Goal: Find specific page/section: Find specific page/section

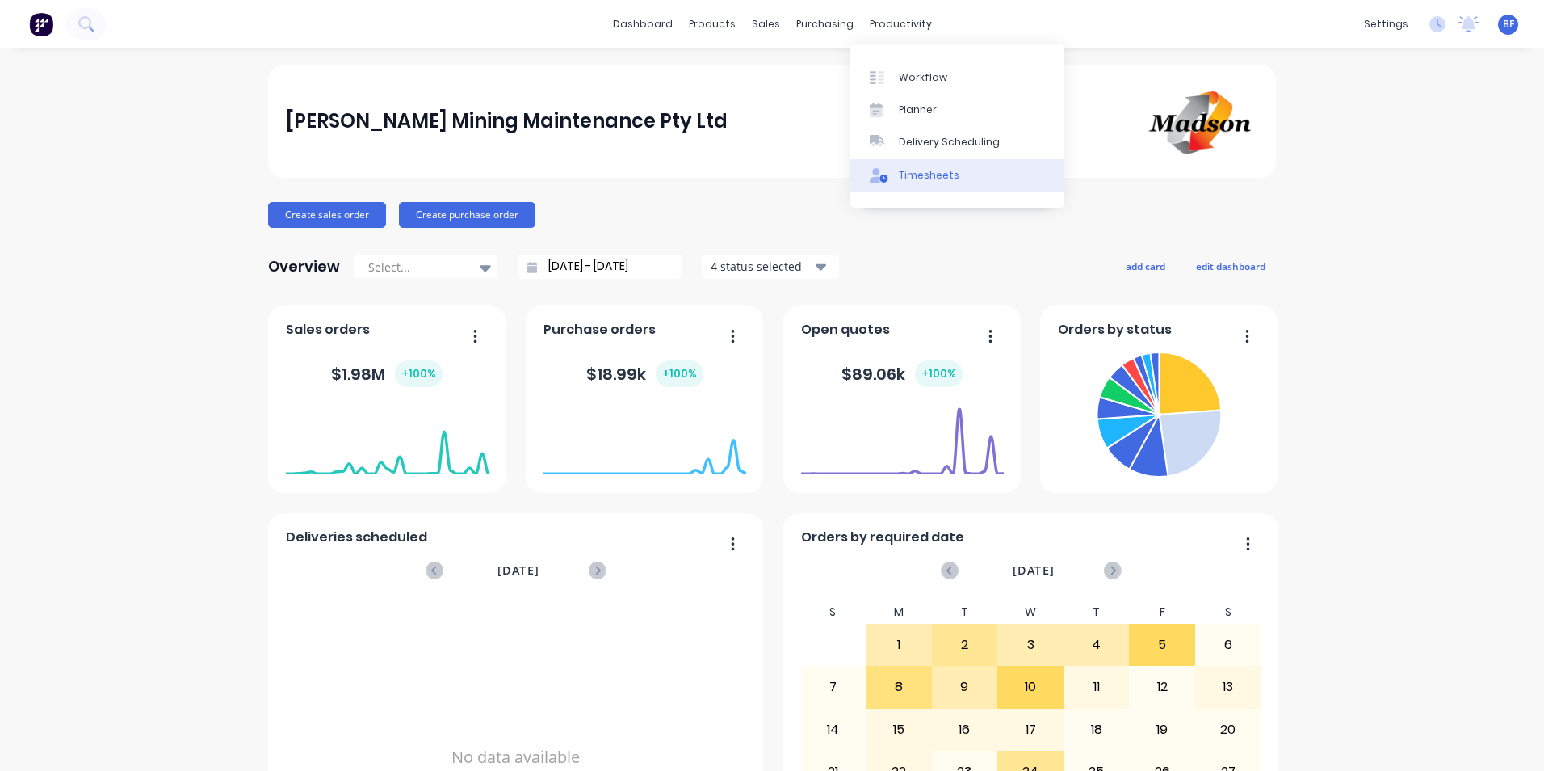
click at [930, 174] on div "Timesheets" at bounding box center [929, 175] width 61 height 15
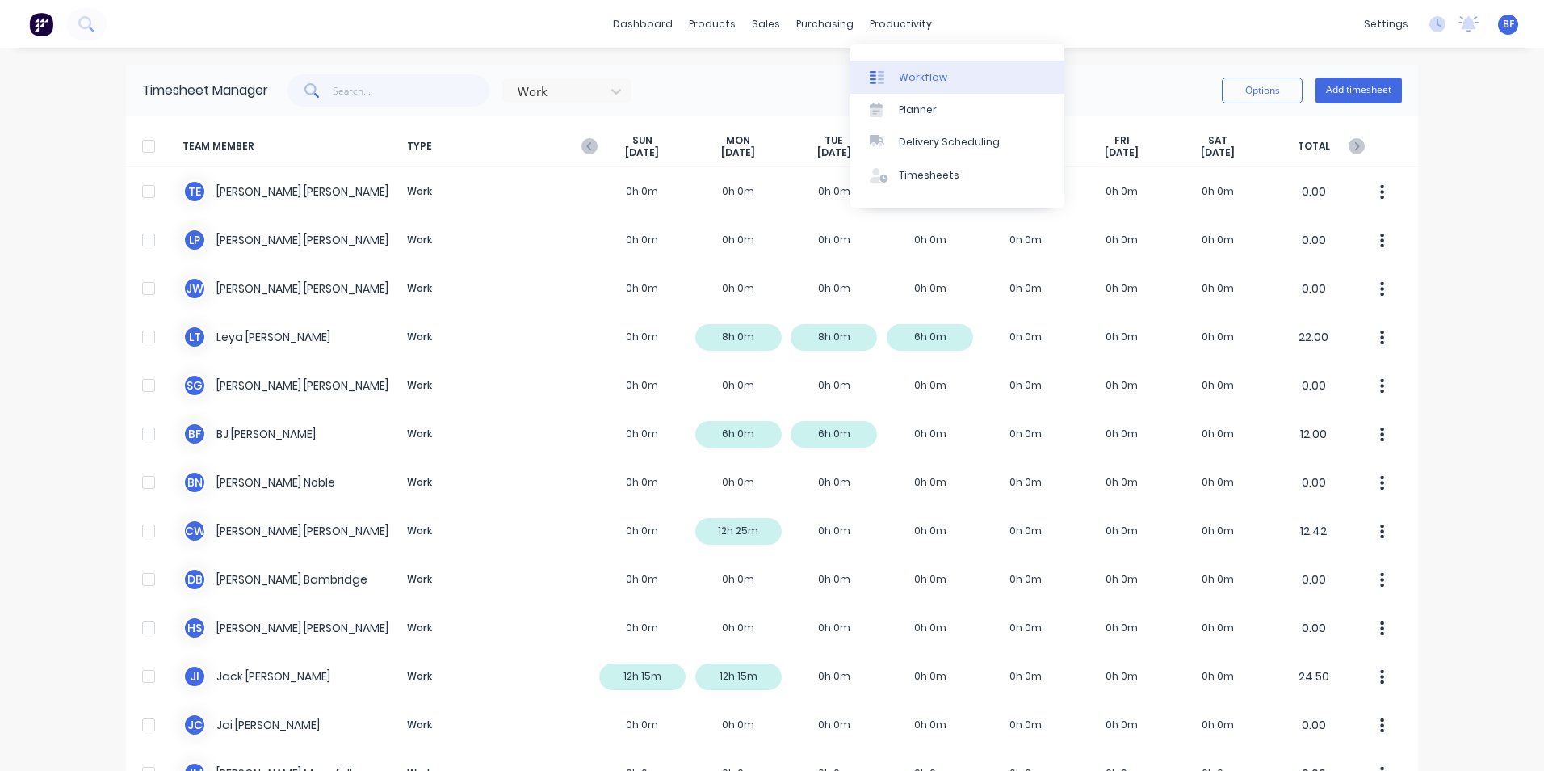
click at [920, 72] on div "Workflow" at bounding box center [923, 77] width 48 height 15
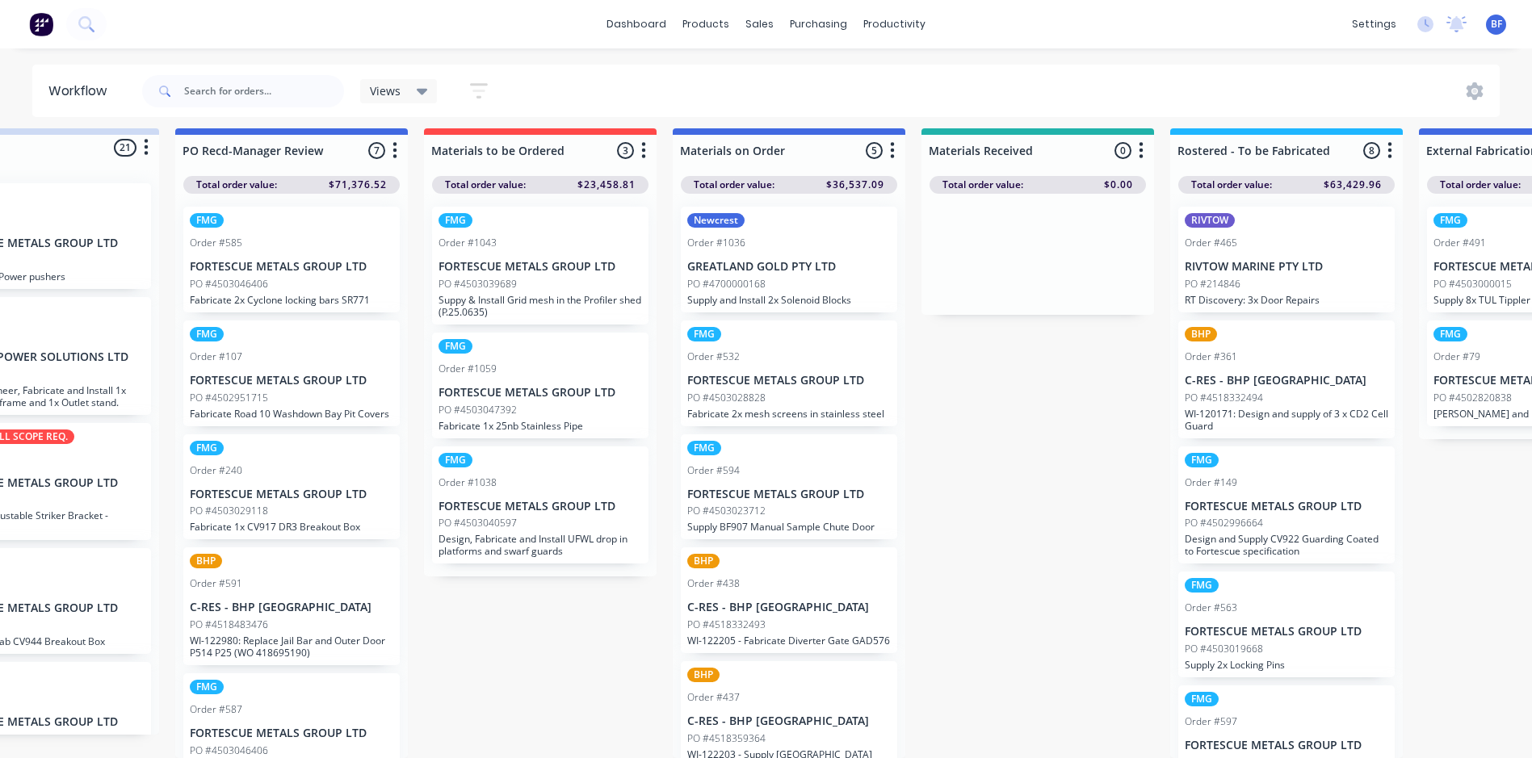
scroll to position [21, 0]
